Goal: Task Accomplishment & Management: Complete application form

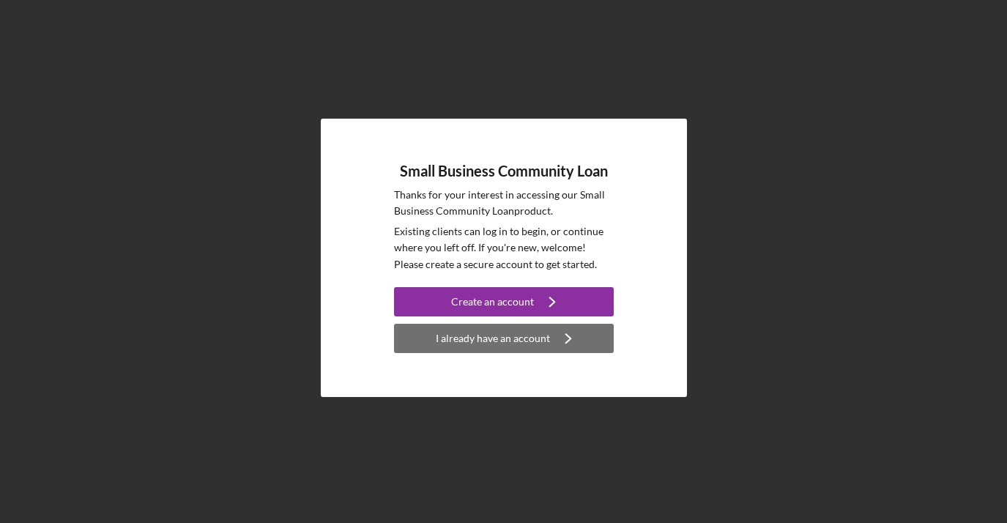
click at [553, 338] on icon "Icon/Navigate" at bounding box center [568, 338] width 37 height 37
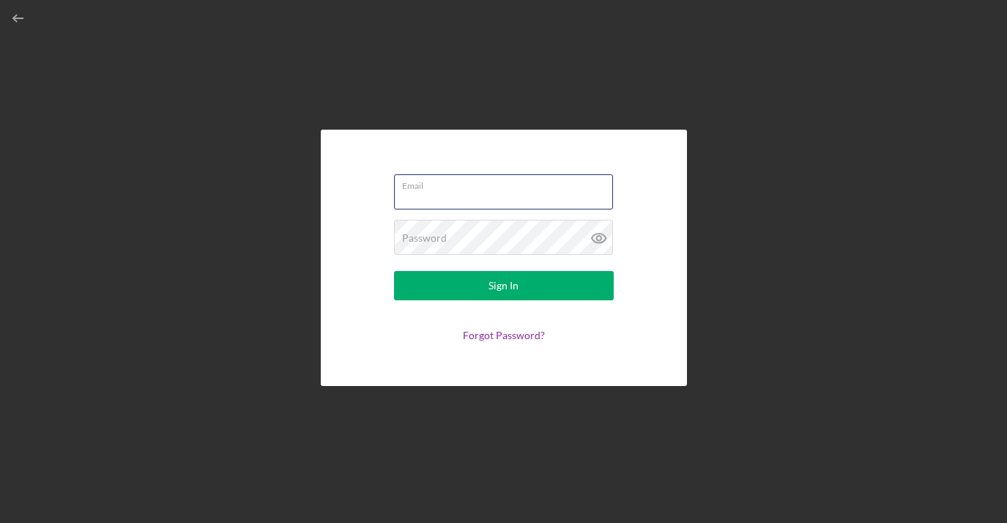
type input "[EMAIL_ADDRESS][DOMAIN_NAME]"
click at [503, 286] on button "Sign In" at bounding box center [504, 285] width 220 height 29
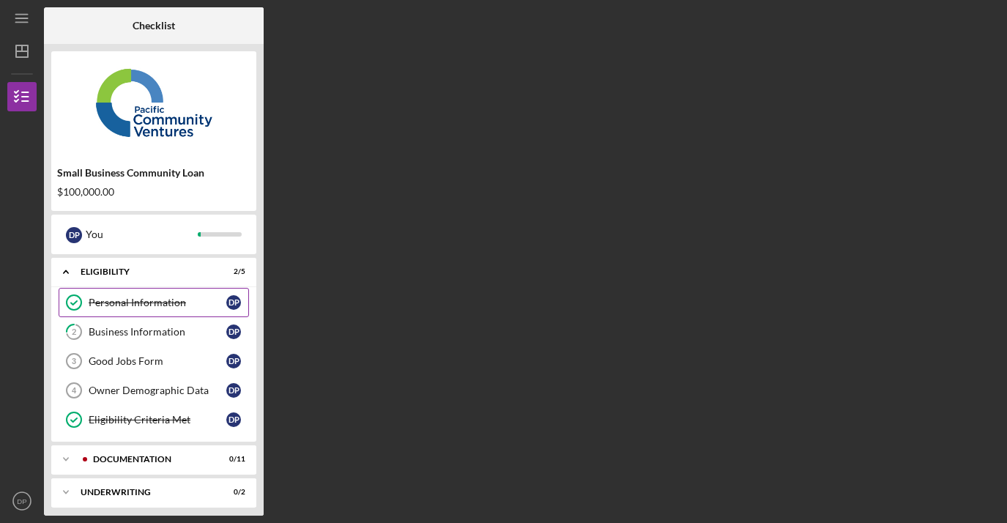
click at [167, 302] on div "Personal Information" at bounding box center [158, 303] width 138 height 12
